Goal: Information Seeking & Learning: Find specific page/section

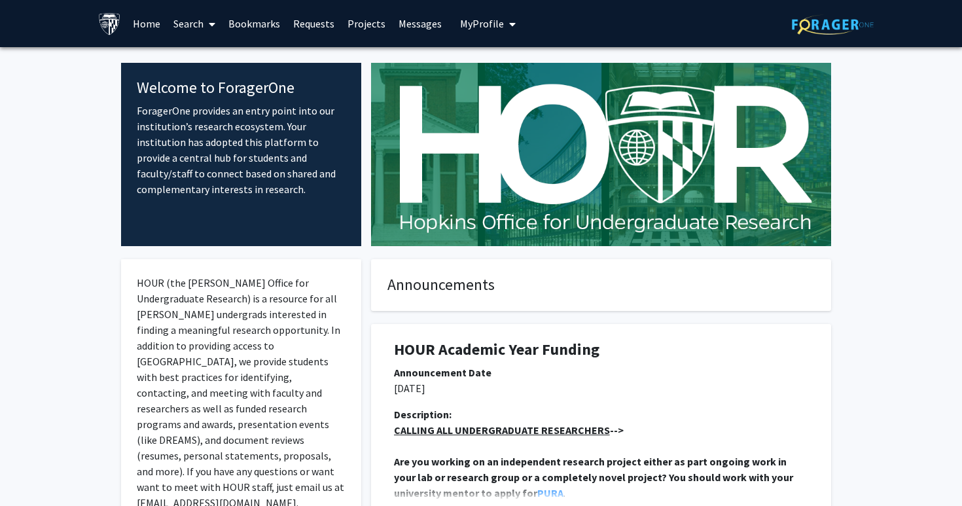
click at [183, 20] on link "Search" at bounding box center [194, 24] width 55 height 46
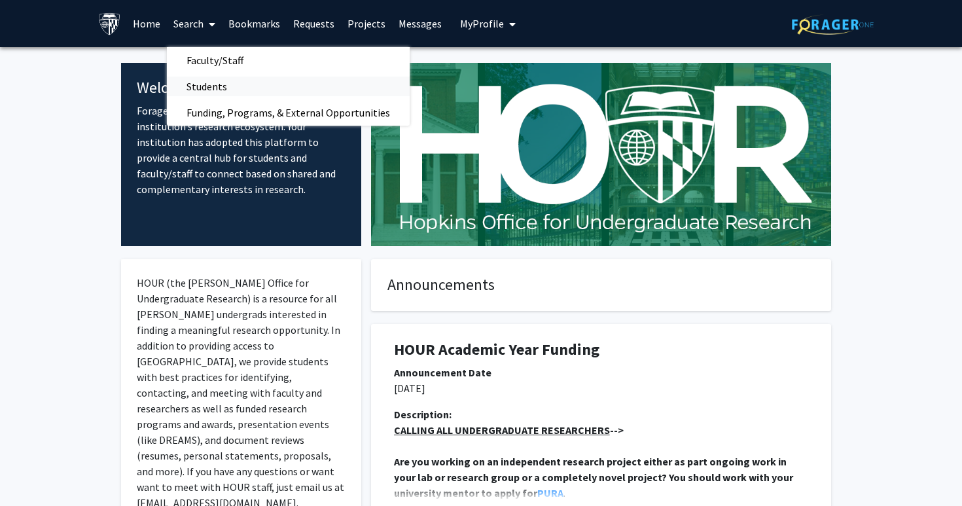
click at [206, 85] on span "Students" at bounding box center [207, 86] width 80 height 26
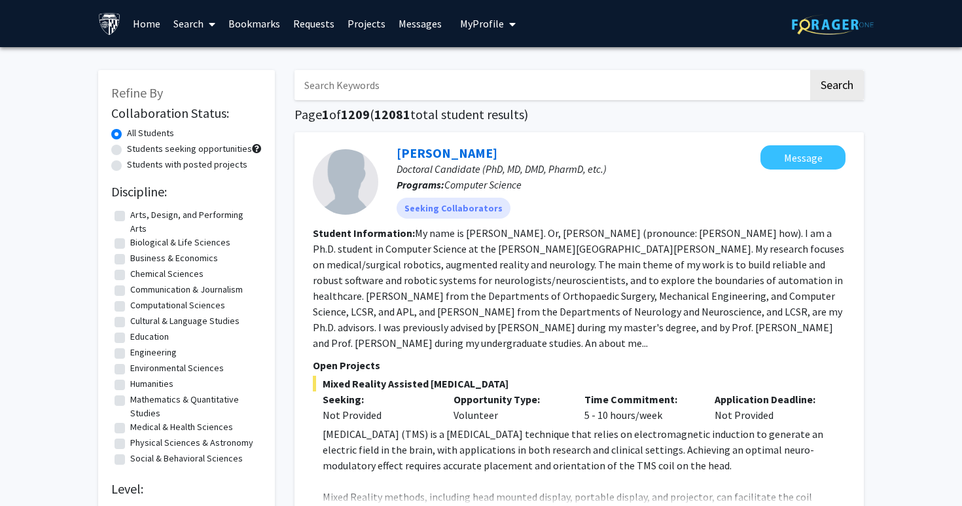
click at [352, 78] on input "Search Keywords" at bounding box center [552, 85] width 514 height 30
type input "dermatology"
click at [810, 70] on button "Search" at bounding box center [837, 85] width 54 height 30
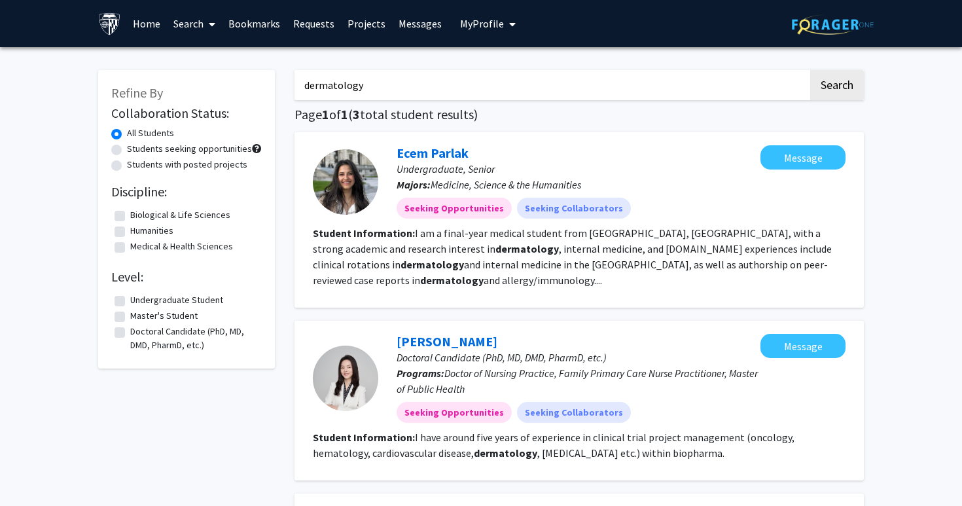
click at [204, 20] on span at bounding box center [210, 24] width 12 height 46
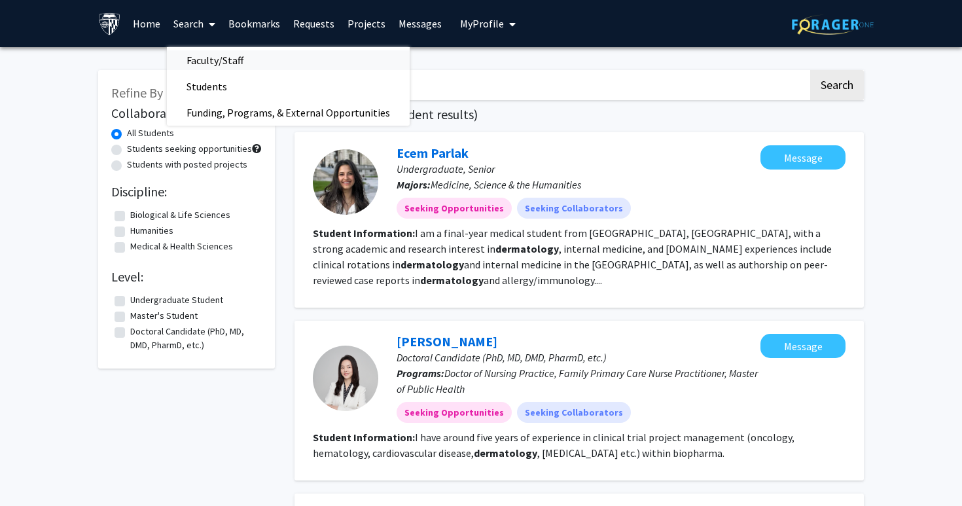
click at [209, 60] on span "Faculty/Staff" at bounding box center [215, 60] width 96 height 26
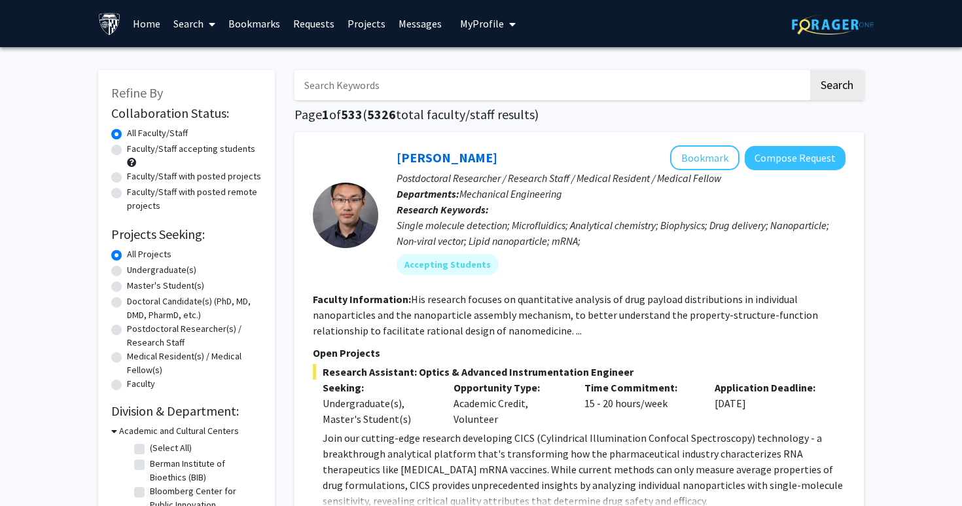
click at [383, 83] on input "Search Keywords" at bounding box center [552, 85] width 514 height 30
type input "dermatology"
click at [829, 83] on button "Search" at bounding box center [837, 85] width 54 height 30
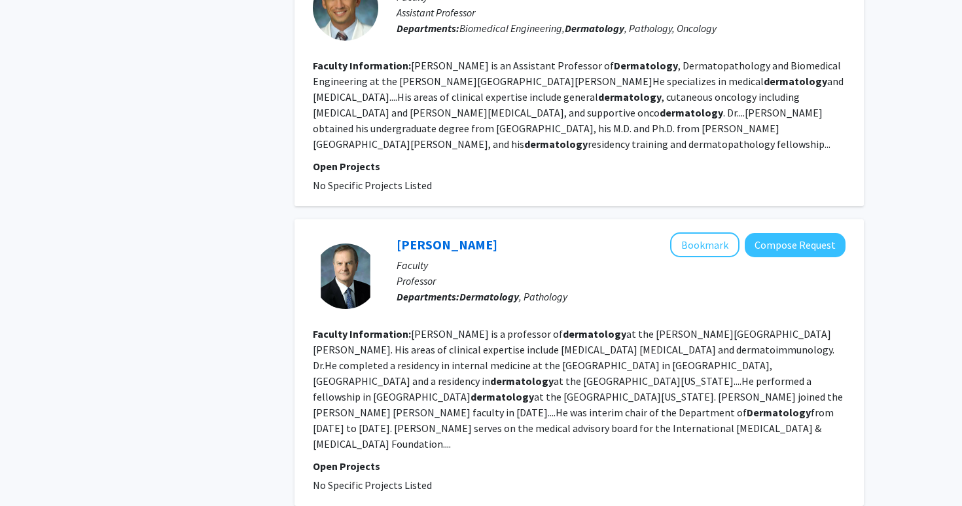
scroll to position [2372, 0]
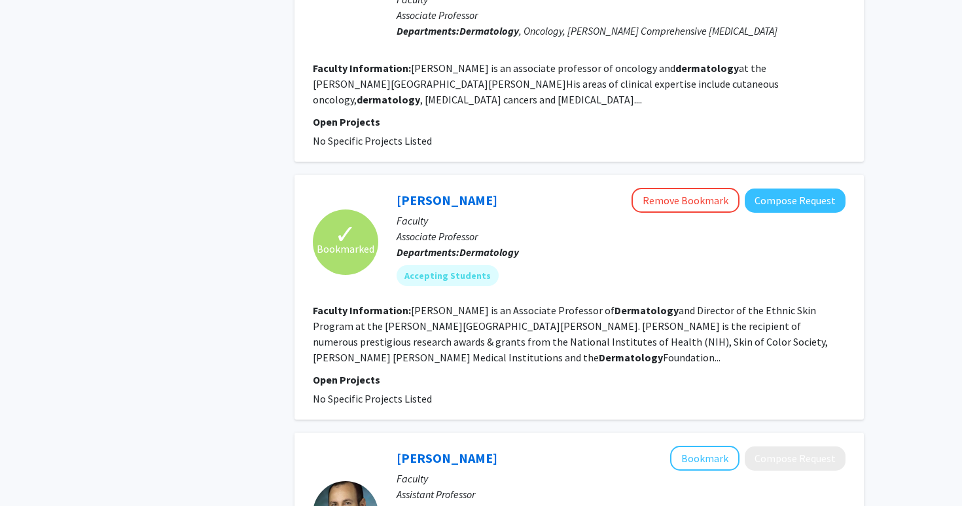
scroll to position [1402, 0]
